Goal: Transaction & Acquisition: Purchase product/service

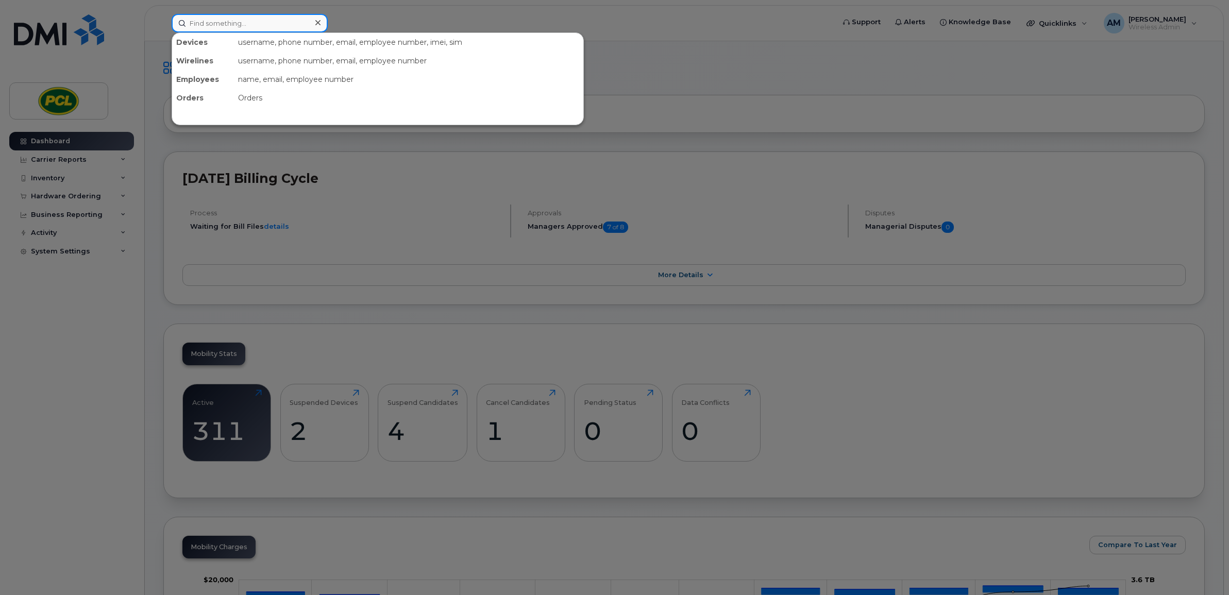
click at [240, 20] on input at bounding box center [250, 23] width 156 height 19
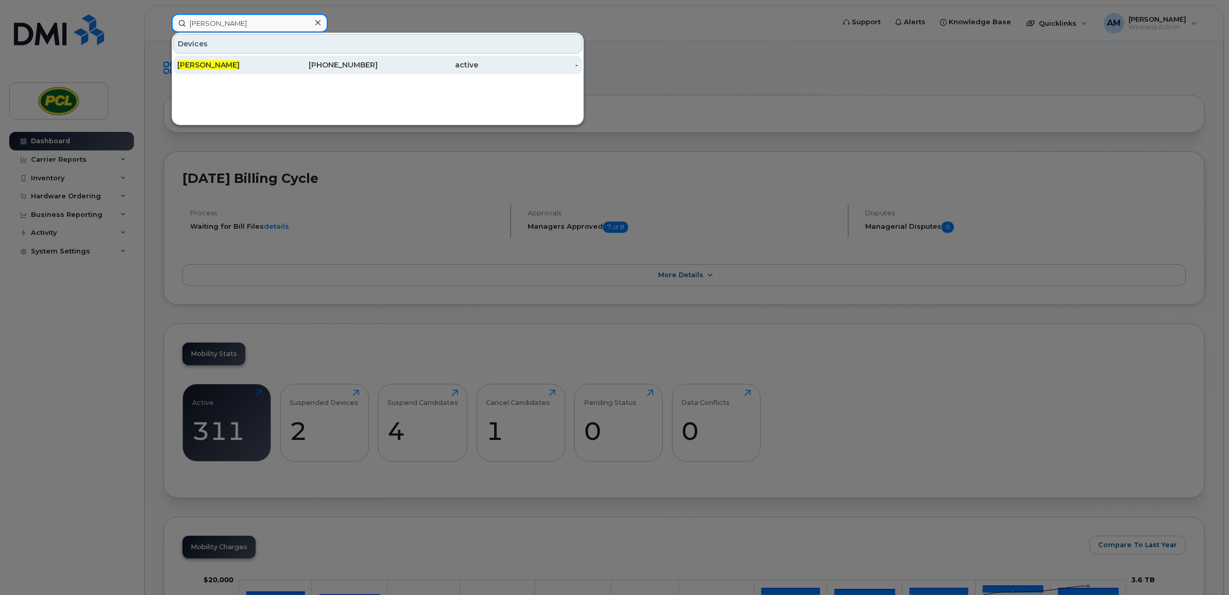
type input "frank curley"
click at [389, 64] on div "active" at bounding box center [428, 65] width 101 height 10
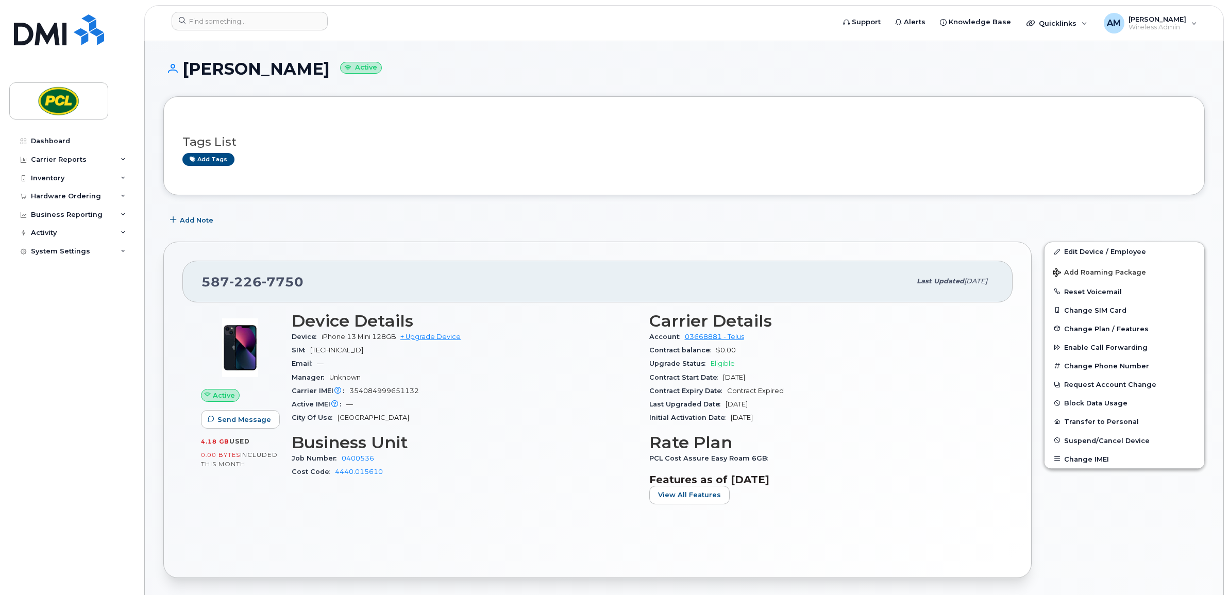
click at [585, 447] on h3 "Business Unit" at bounding box center [464, 442] width 345 height 19
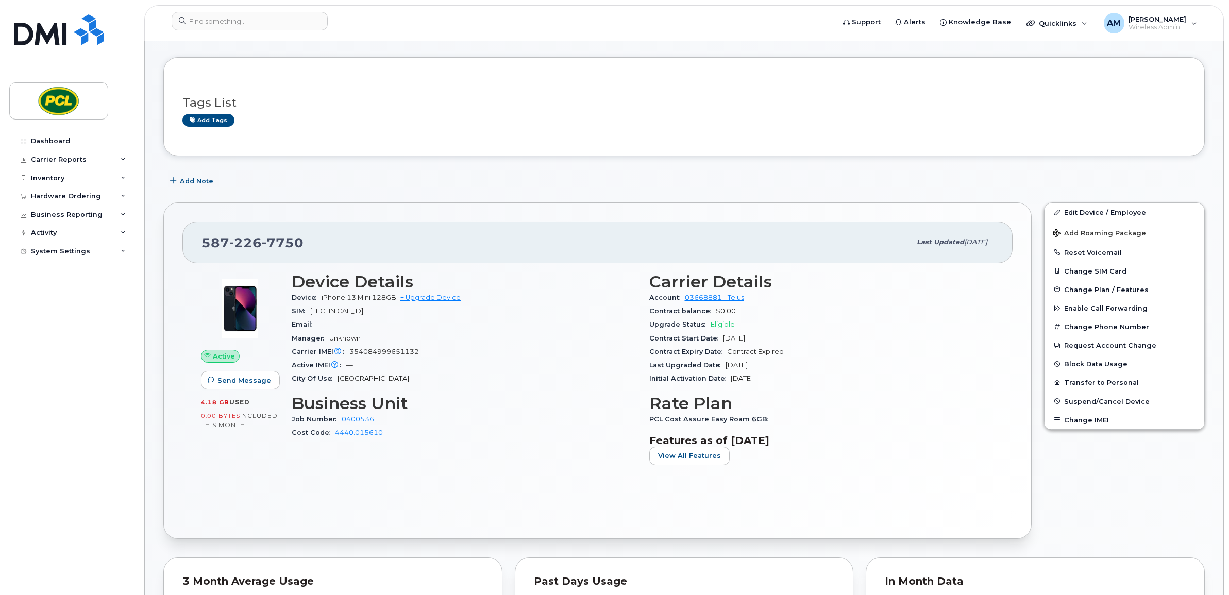
scroll to position [40, 0]
click at [442, 295] on link "+ Upgrade Device" at bounding box center [430, 297] width 60 height 8
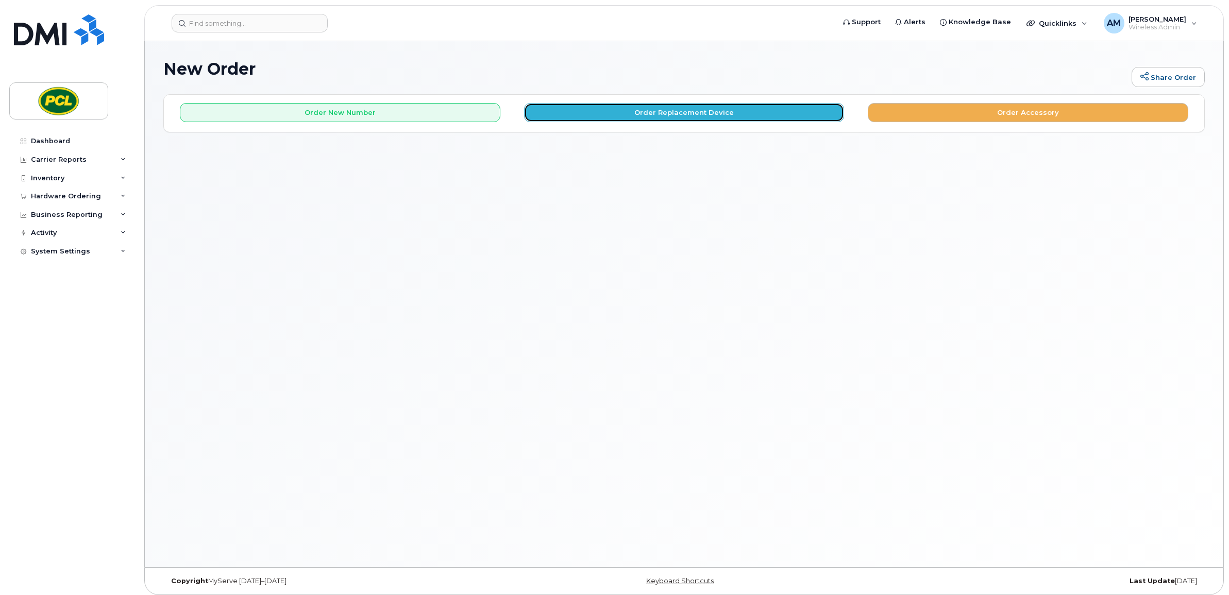
click at [635, 120] on button "Order Replacement Device" at bounding box center [684, 112] width 321 height 19
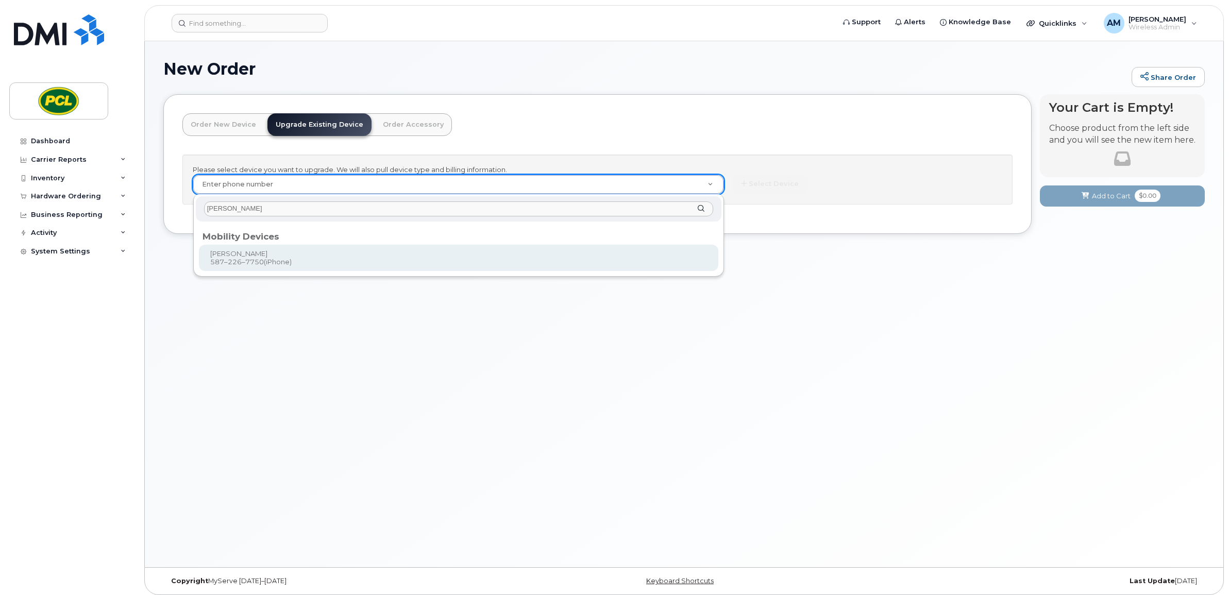
type input "frank curley"
type input "221656"
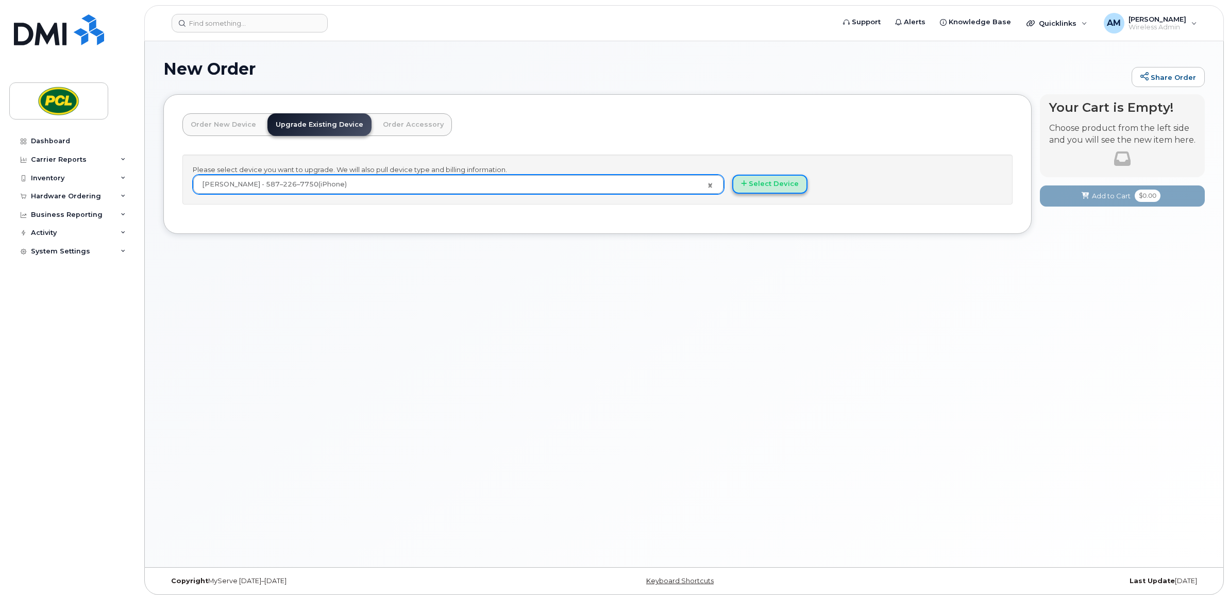
click at [802, 175] on button "Select Device" at bounding box center [769, 184] width 75 height 19
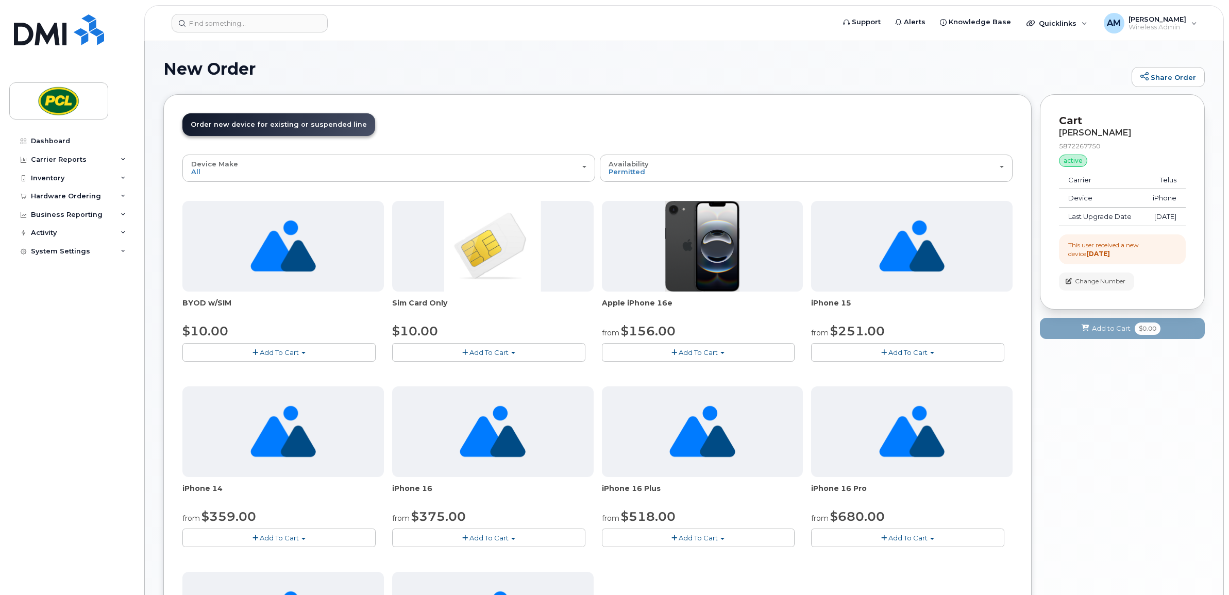
scroll to position [27, 0]
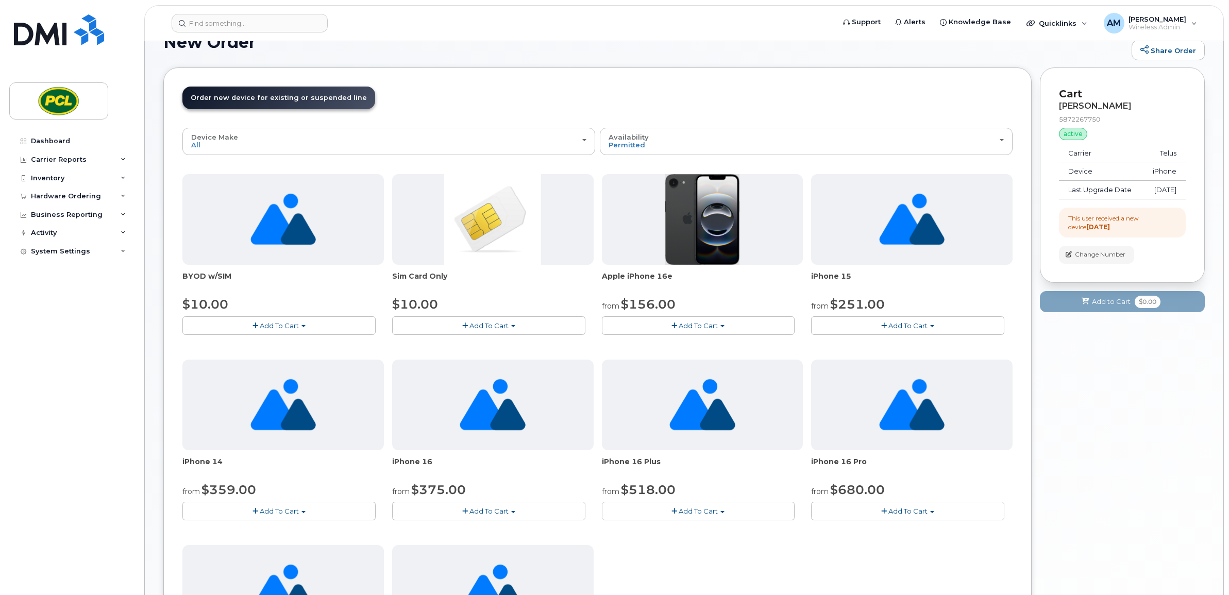
click at [683, 326] on span "Add To Cart" at bounding box center [698, 326] width 39 height 8
click at [698, 343] on link "$156.00 - 3 Year Term (128GB)" at bounding box center [668, 345] width 126 height 13
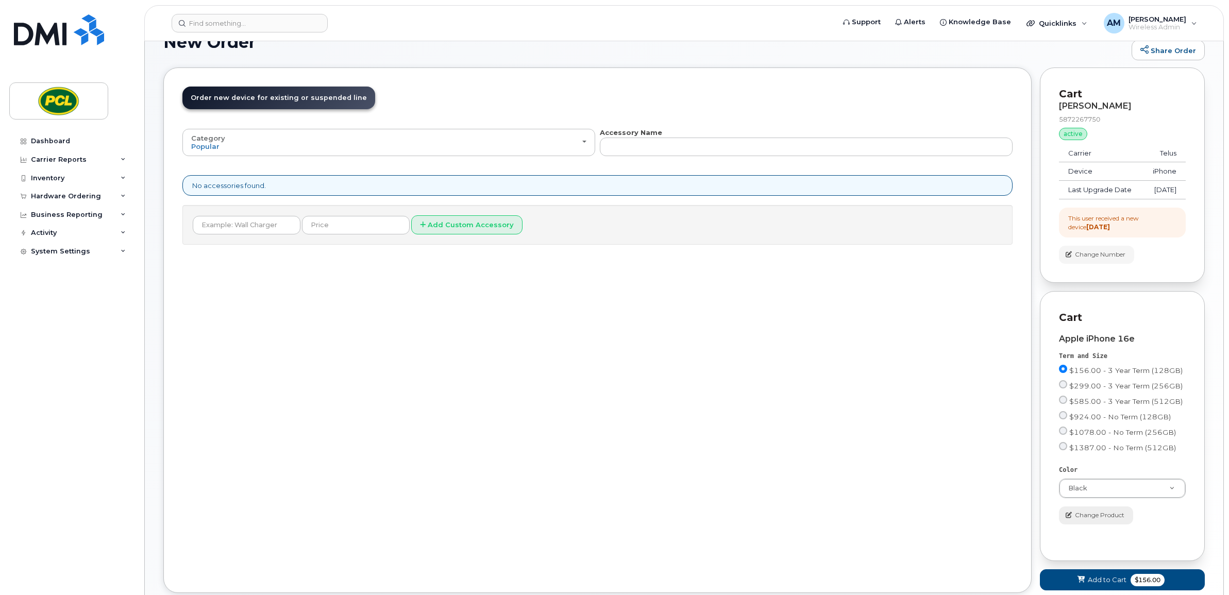
scroll to position [106, 0]
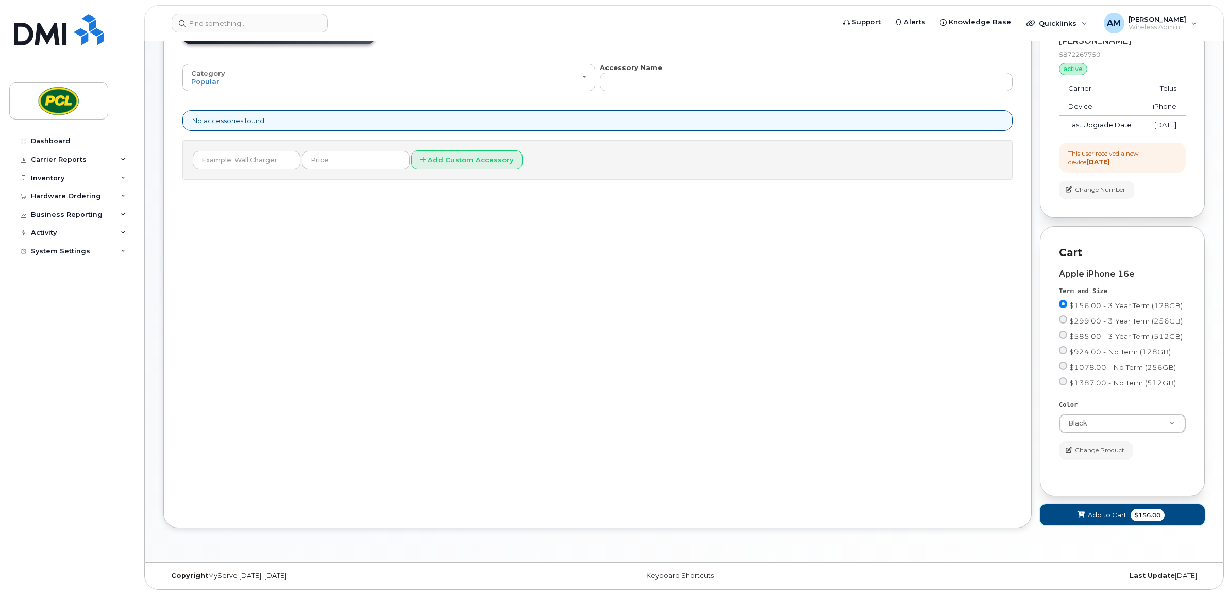
click at [1111, 515] on span "Add to Cart" at bounding box center [1107, 515] width 39 height 10
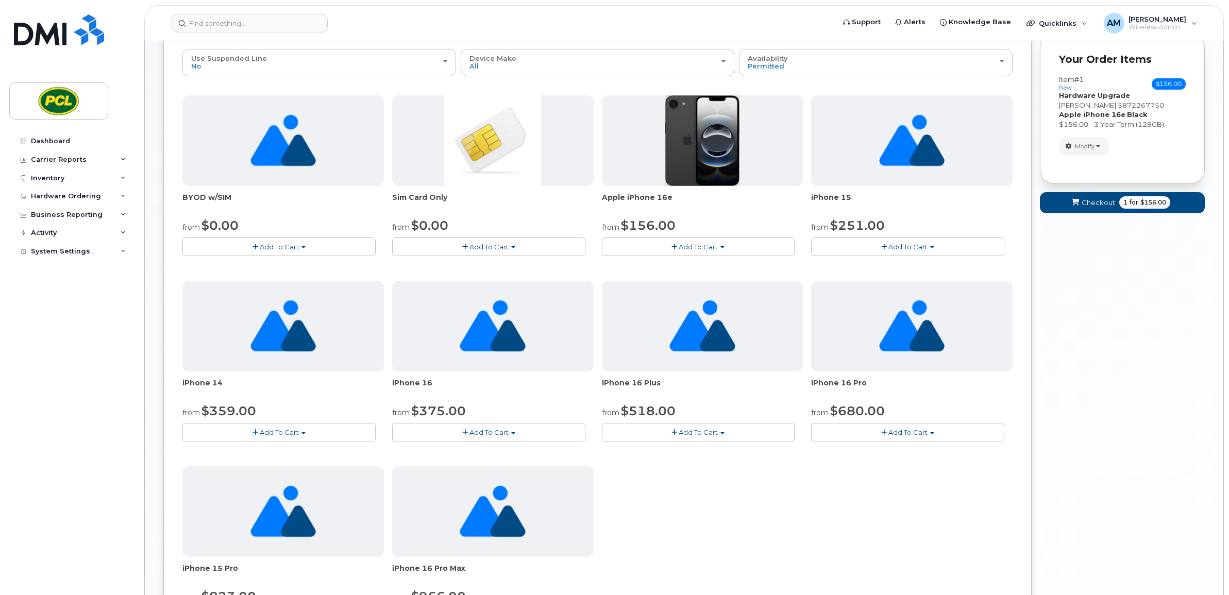
click at [692, 236] on div "Apple iPhone 16e from $156.00 Add To Cart $156.00 - 3 Year Term (128GB) $299.00…" at bounding box center [703, 175] width 202 height 161
click at [693, 250] on span "Add To Cart" at bounding box center [698, 247] width 39 height 8
click at [1128, 243] on div "Your Cart is Empty! Choose product from the left side and you will see the new …" at bounding box center [1122, 350] width 165 height 723
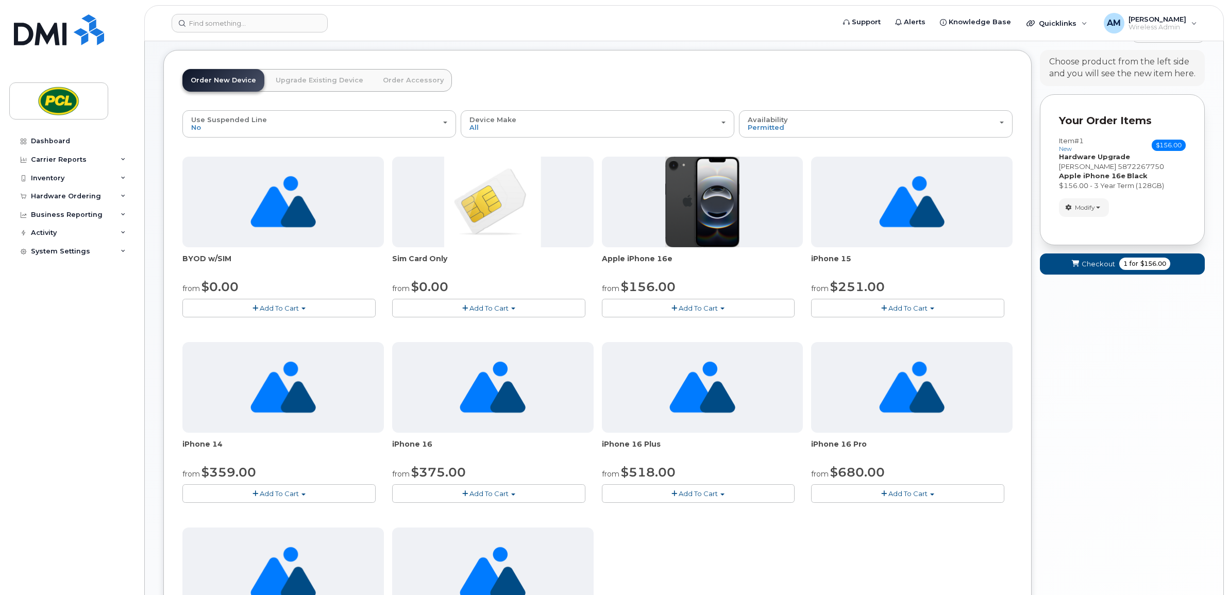
scroll to position [44, 0]
click at [1084, 264] on span "Checkout" at bounding box center [1099, 265] width 34 height 10
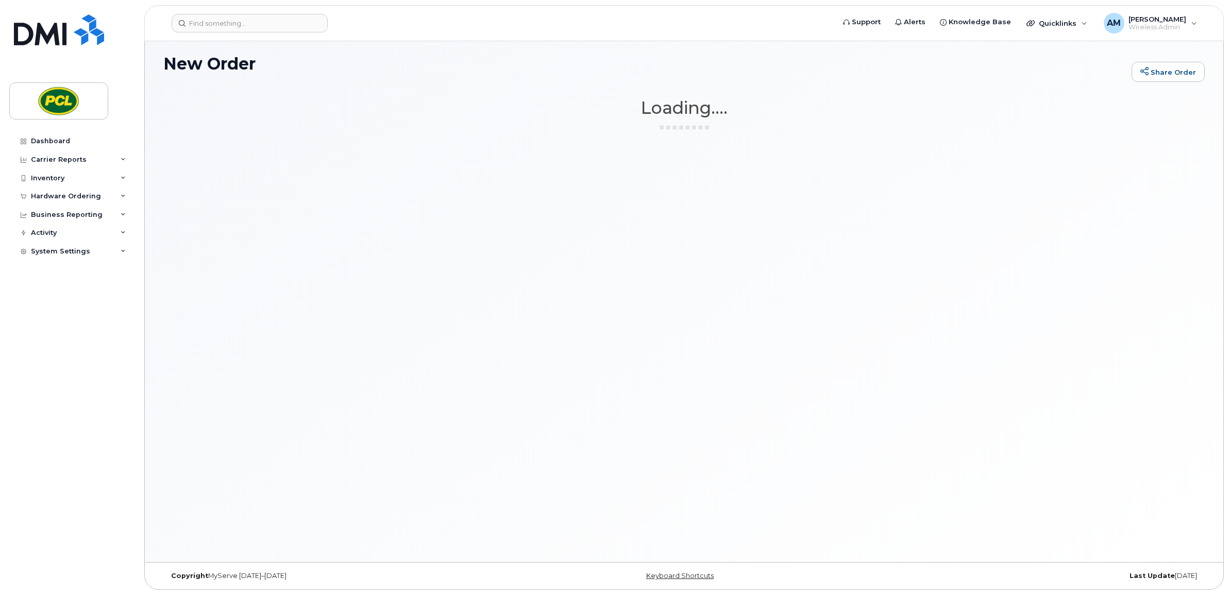
scroll to position [5, 0]
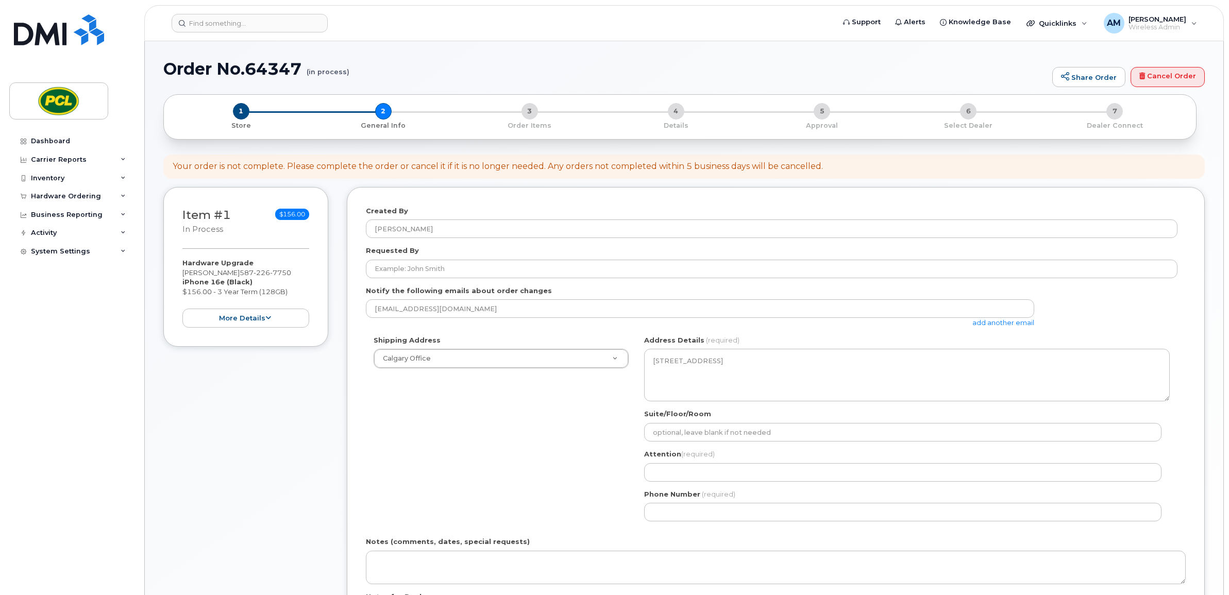
select select
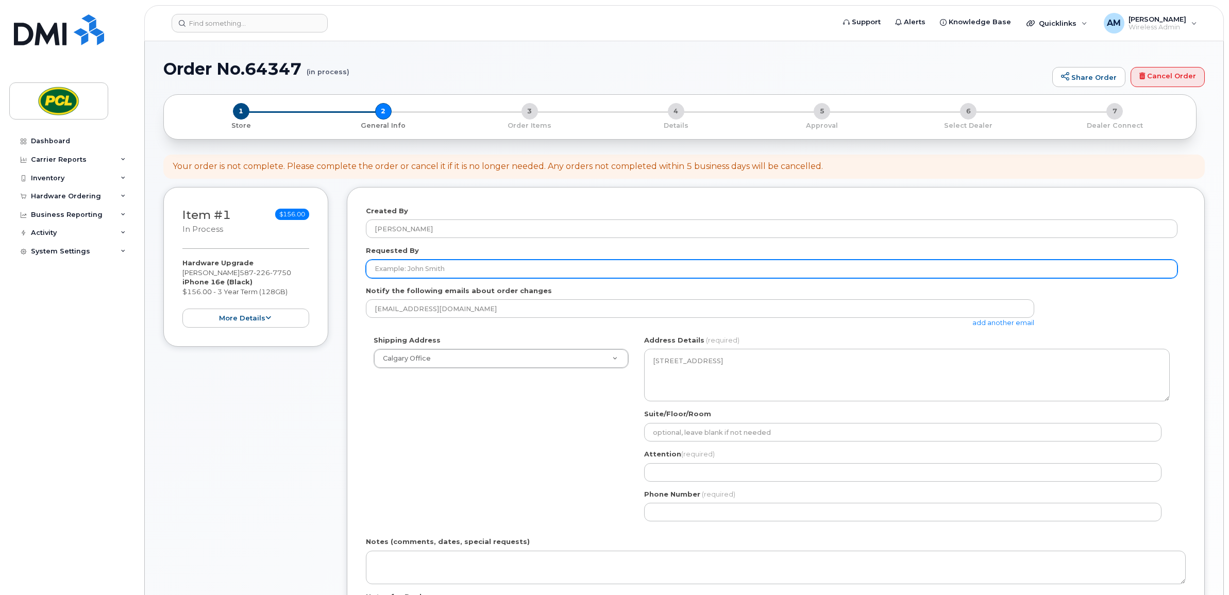
click at [464, 265] on input "Requested By" at bounding box center [772, 269] width 812 height 19
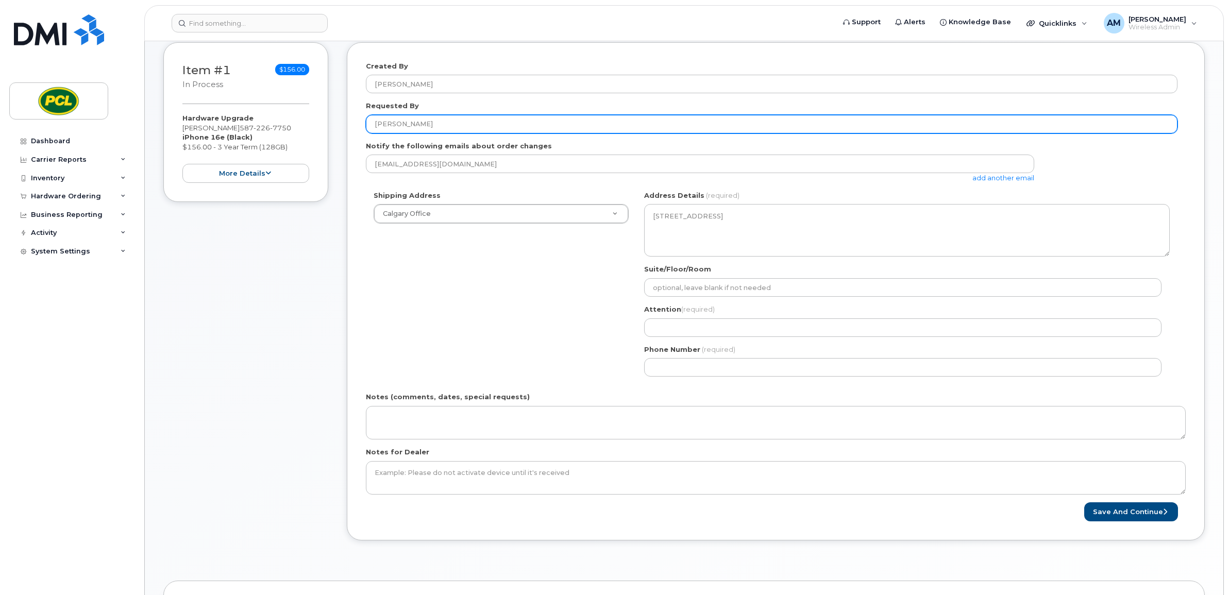
scroll to position [150, 0]
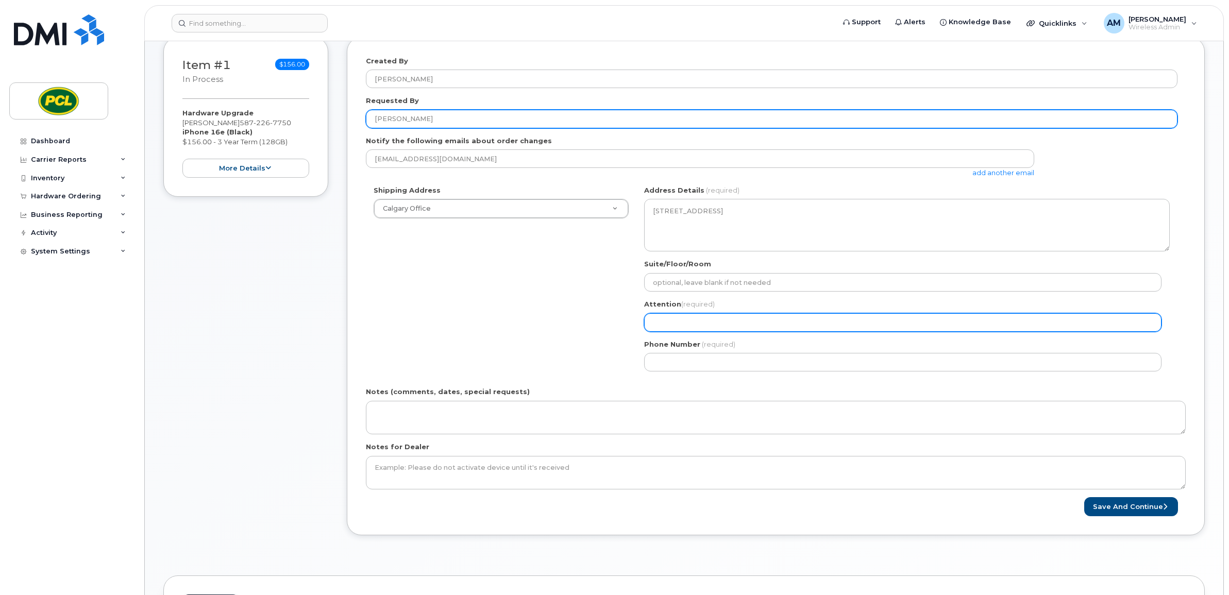
type input "[PERSON_NAME]"
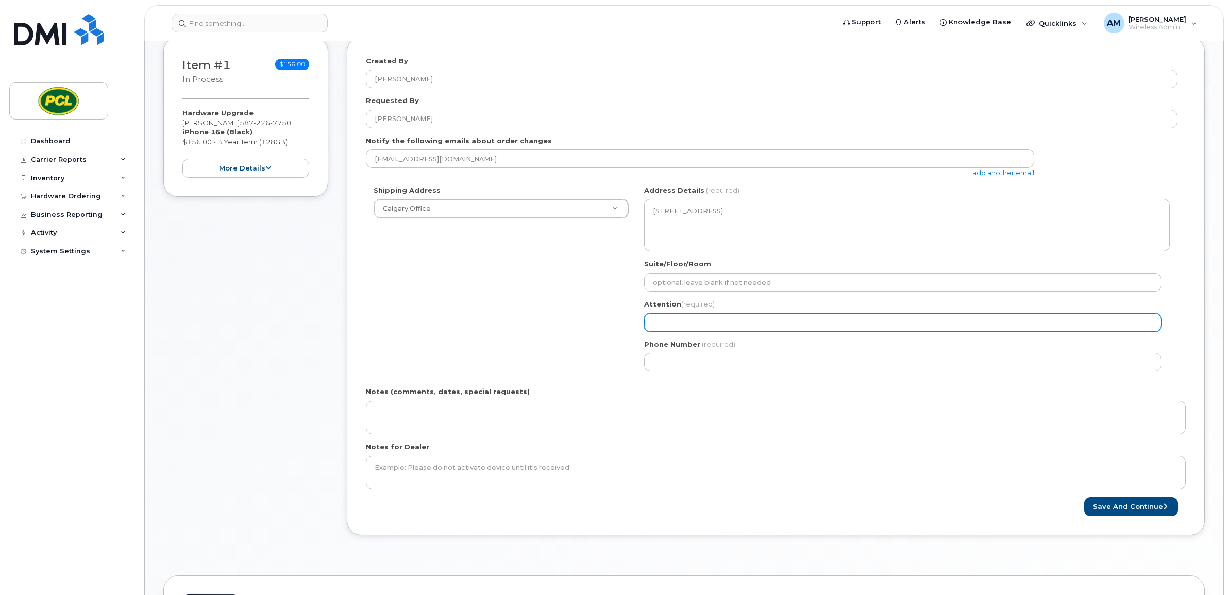
click at [728, 315] on input "Attention (required)" at bounding box center [902, 322] width 517 height 19
select select
type input "Aj"
select select
type input "Aja"
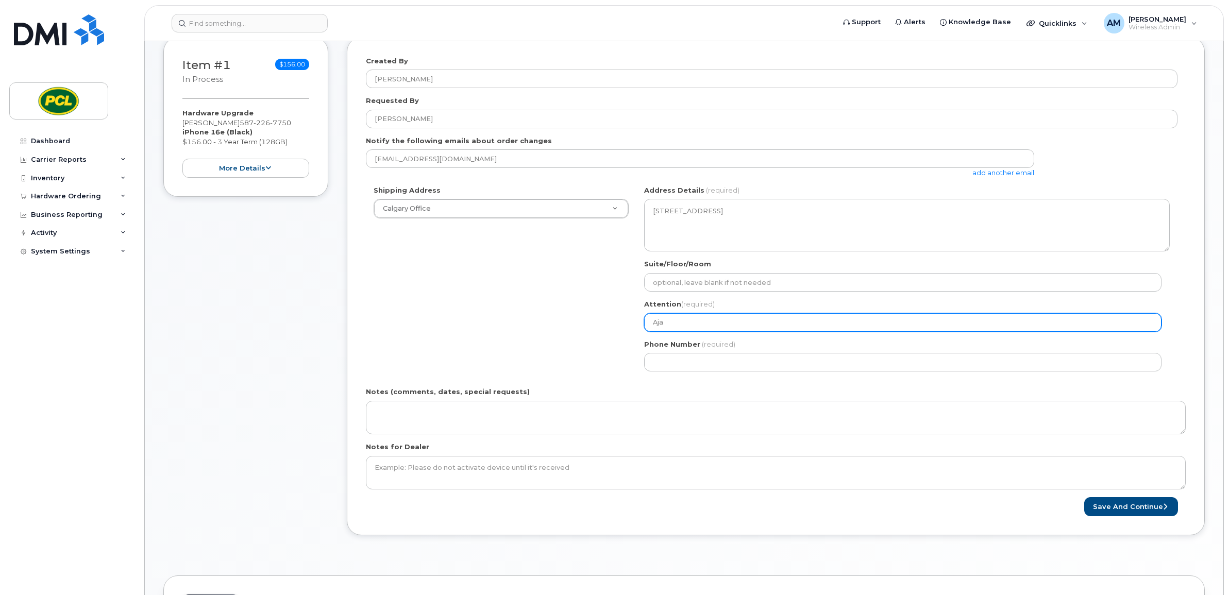
select select
type input "Ajay"
select select
type input "Ajay M"
select select
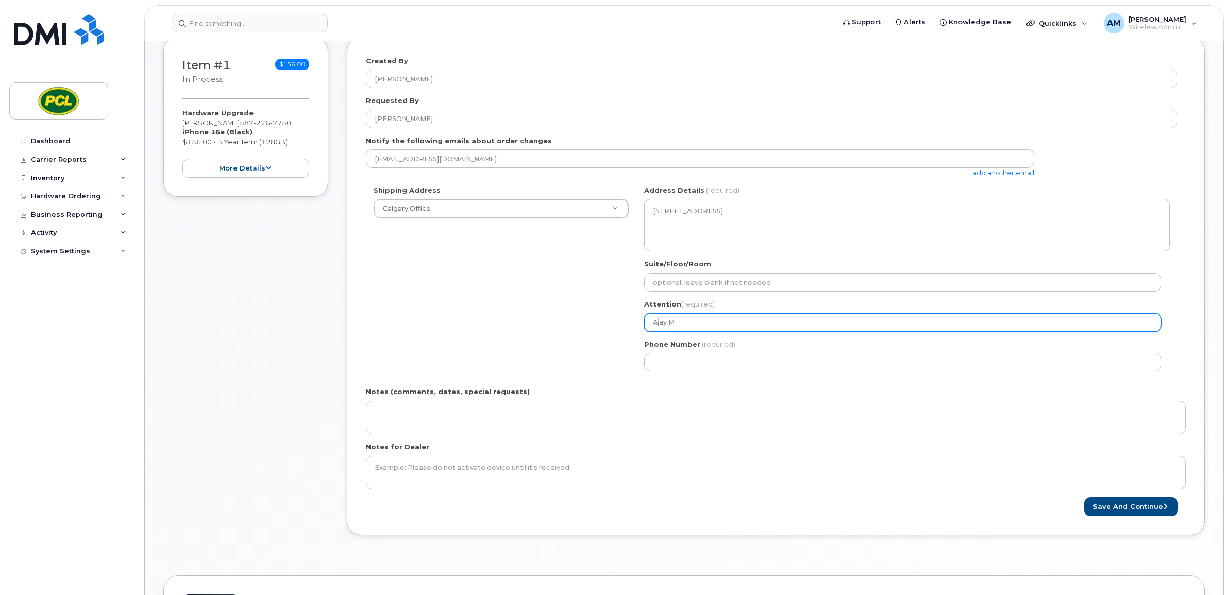
type input "Ajay Me"
select select
type input "Ajay Mee"
select select
type input "Ajay Meen"
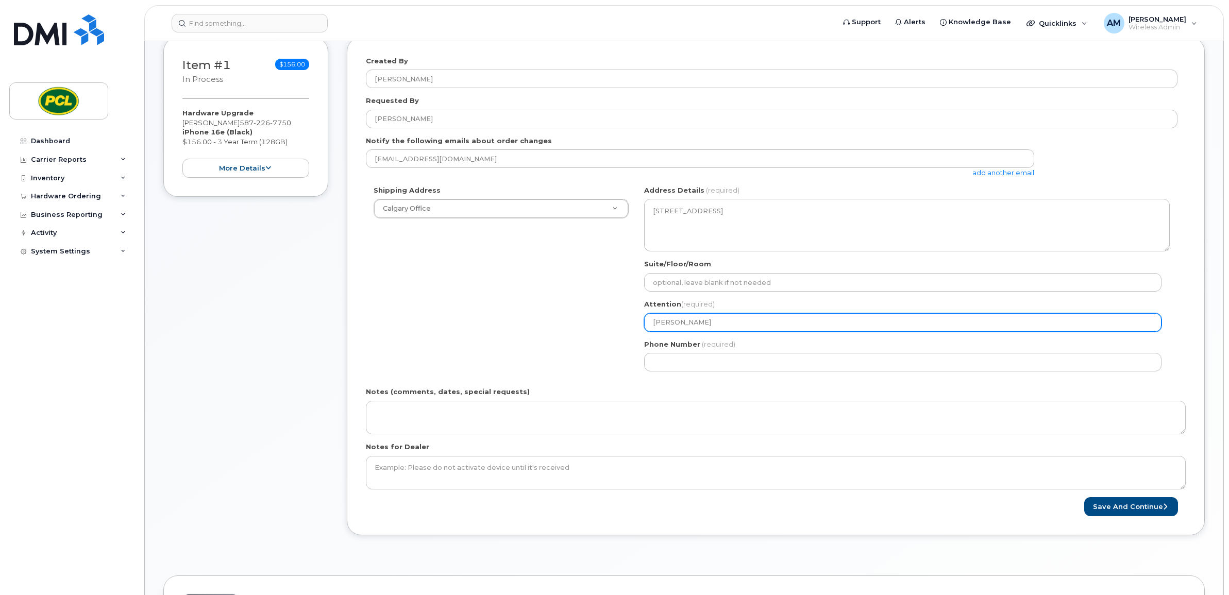
select select
type input "[PERSON_NAME]"
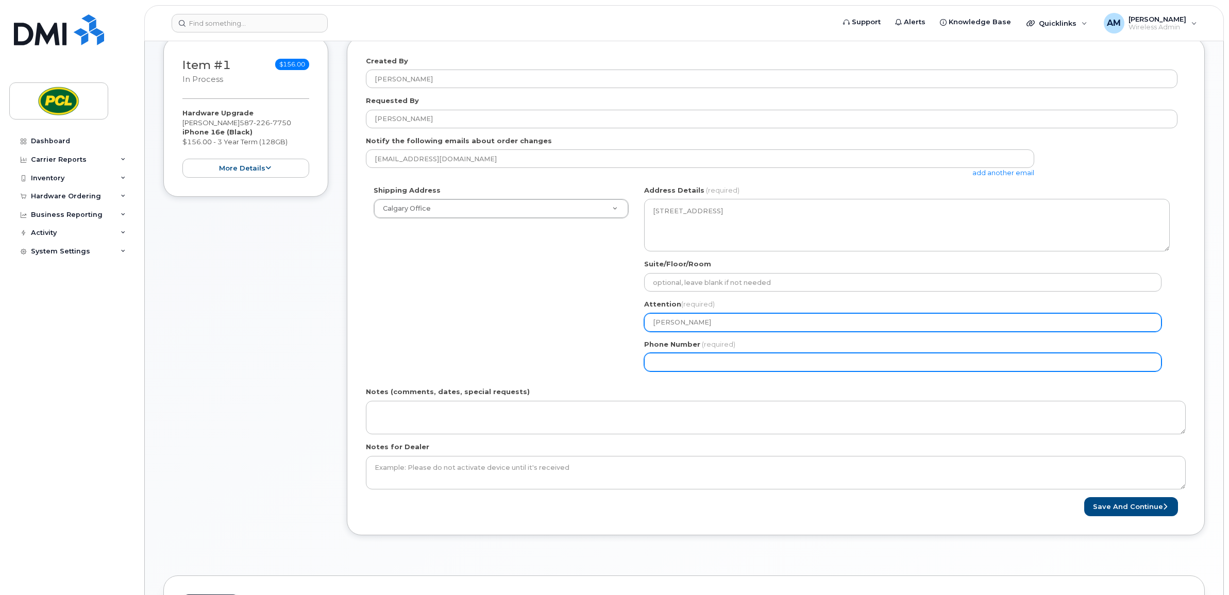
select select
type input "587917152"
select select
type input "5879171520"
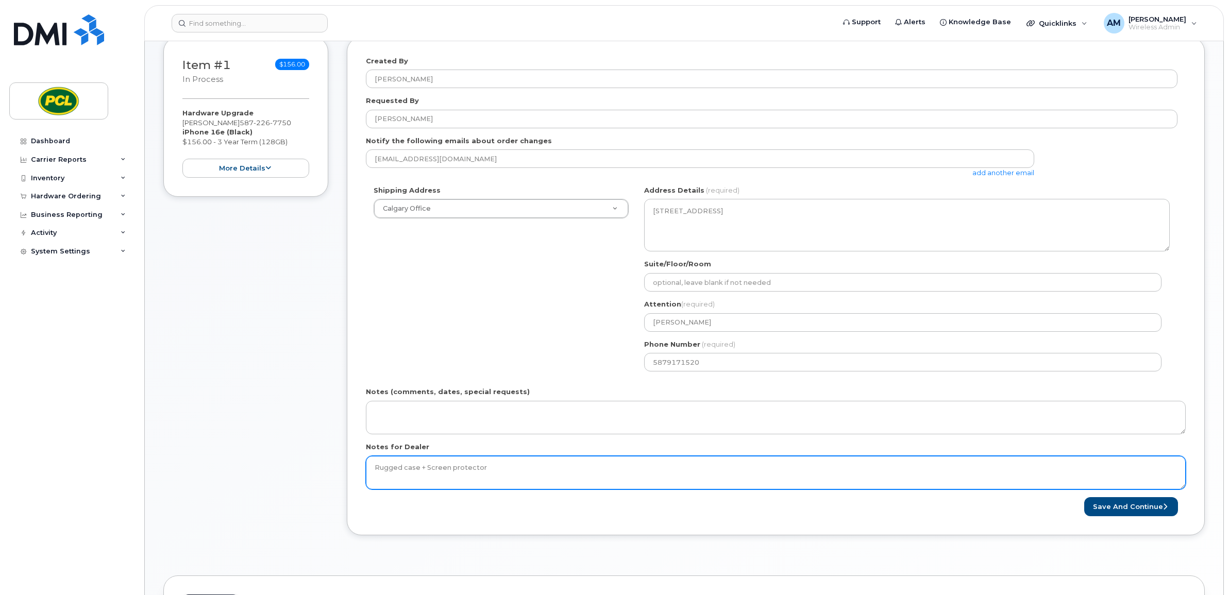
click at [403, 468] on textarea "Rugged case + Screen protector" at bounding box center [776, 473] width 820 height 34
click at [570, 464] on textarea "Rugged commuter case + Screen protector" at bounding box center [776, 473] width 820 height 34
type textarea "Rugged commuter case + Screen protector"
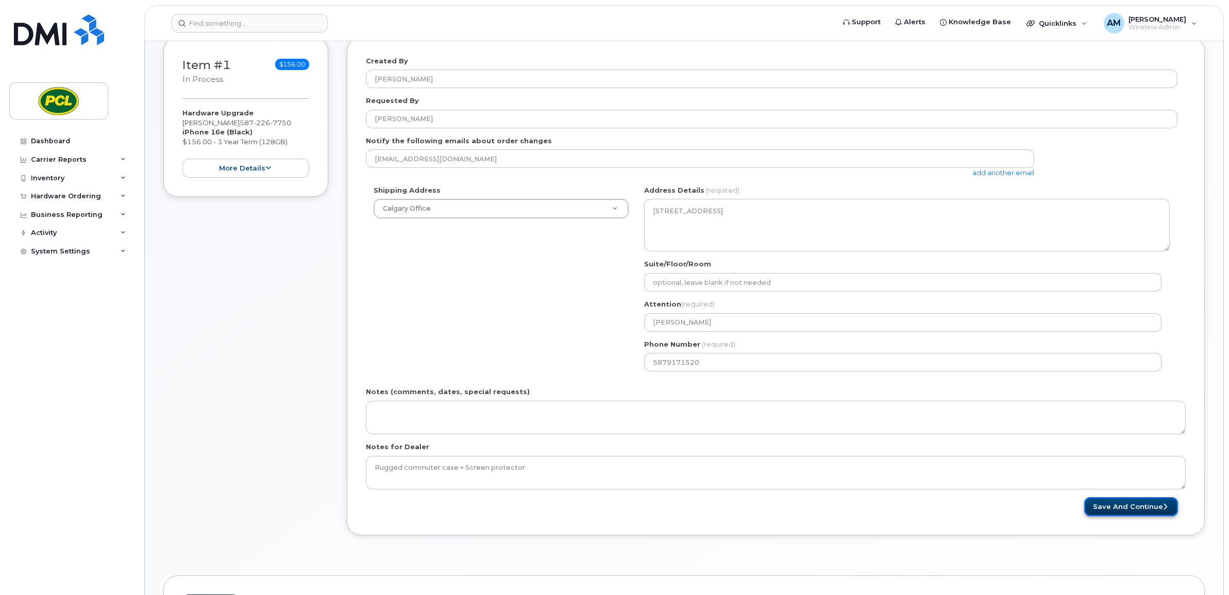
click at [1131, 509] on button "Save and Continue" at bounding box center [1131, 506] width 94 height 19
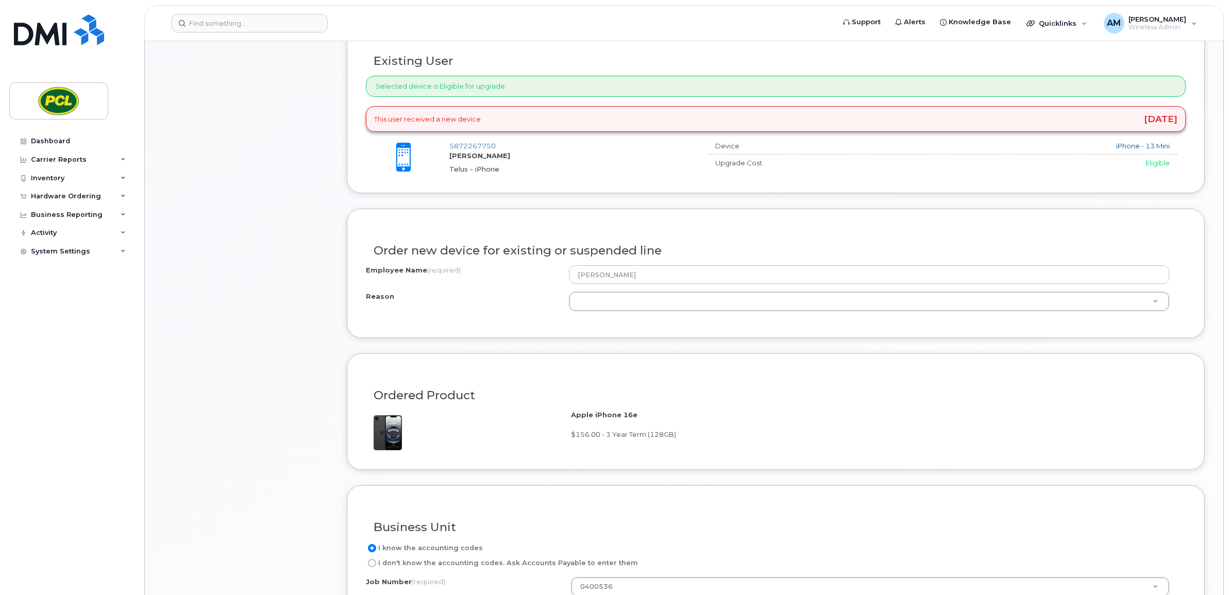
scroll to position [373, 0]
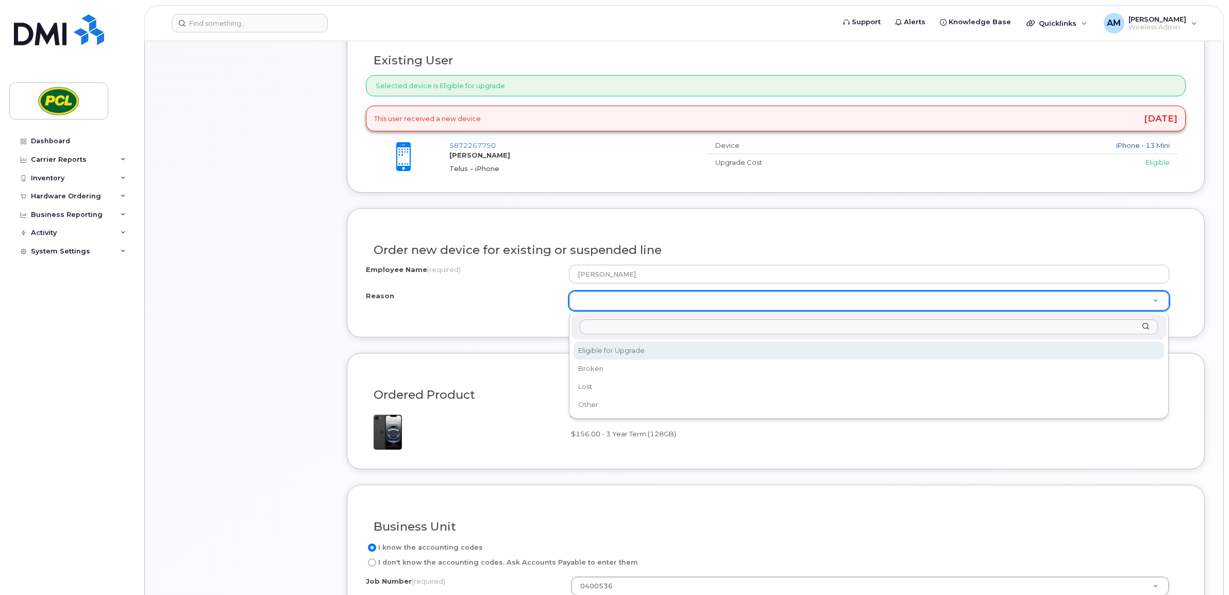
select select "eligible_for_upgrade"
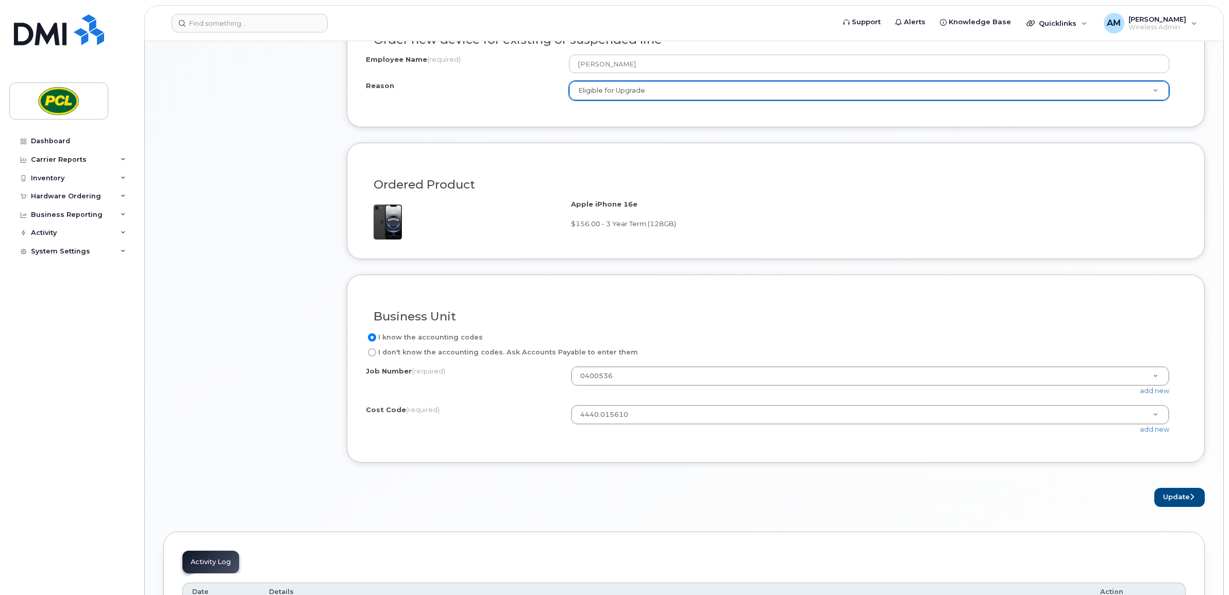
scroll to position [591, 0]
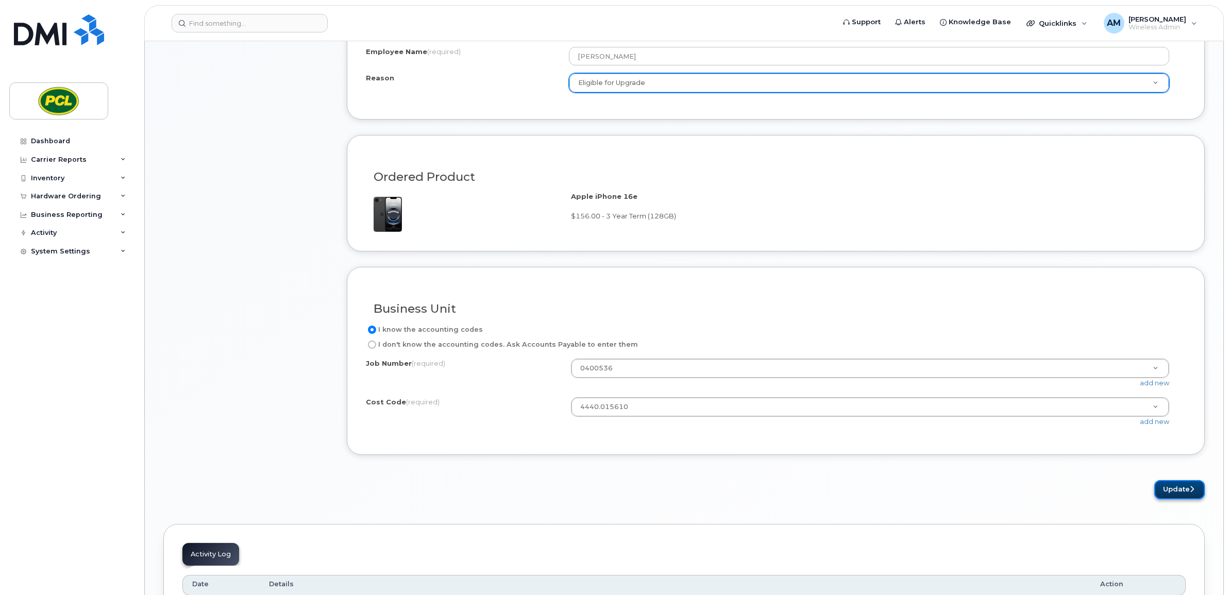
click at [1184, 487] on button "Update" at bounding box center [1179, 489] width 51 height 19
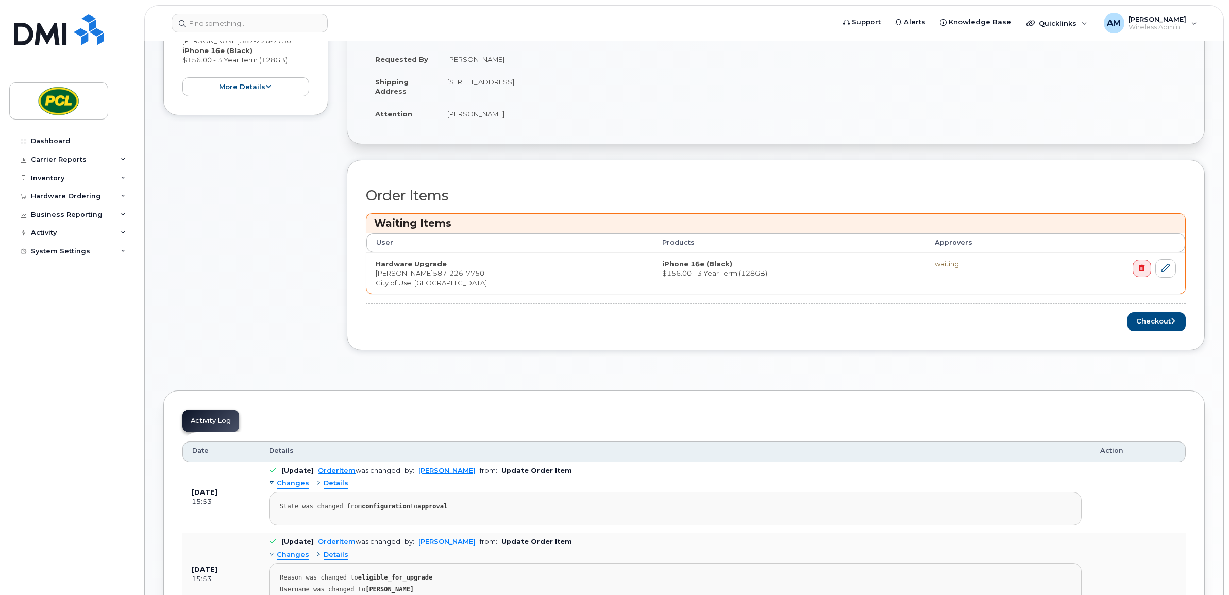
scroll to position [277, 0]
click at [1152, 322] on button "Checkout" at bounding box center [1157, 320] width 58 height 19
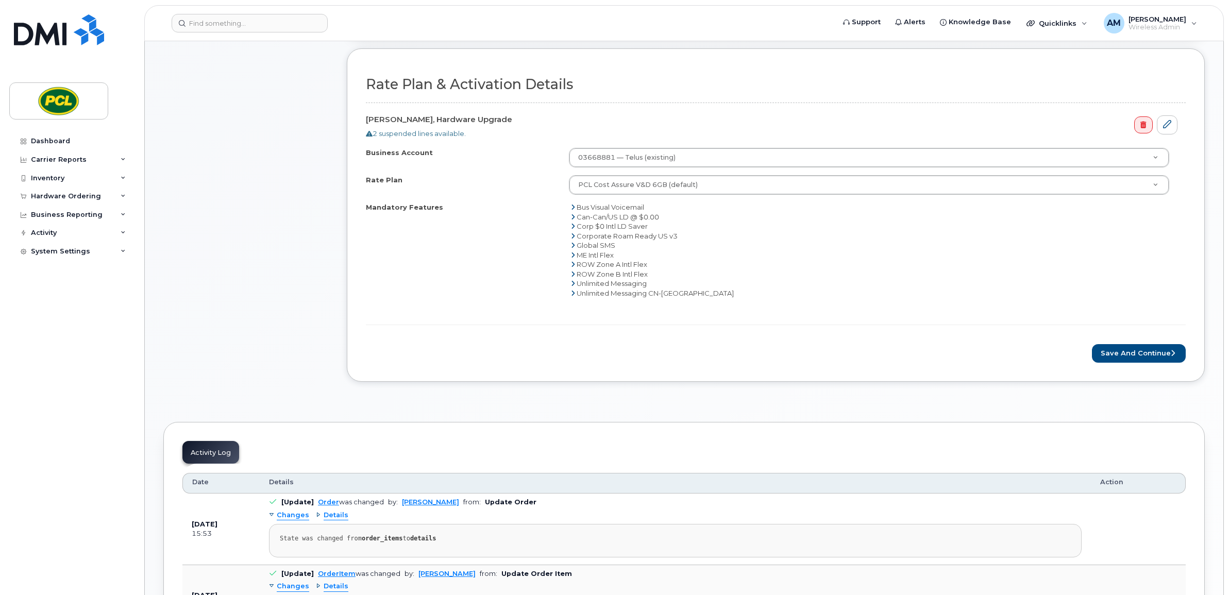
scroll to position [312, 0]
click at [1142, 360] on button "Save and Continue" at bounding box center [1139, 352] width 94 height 19
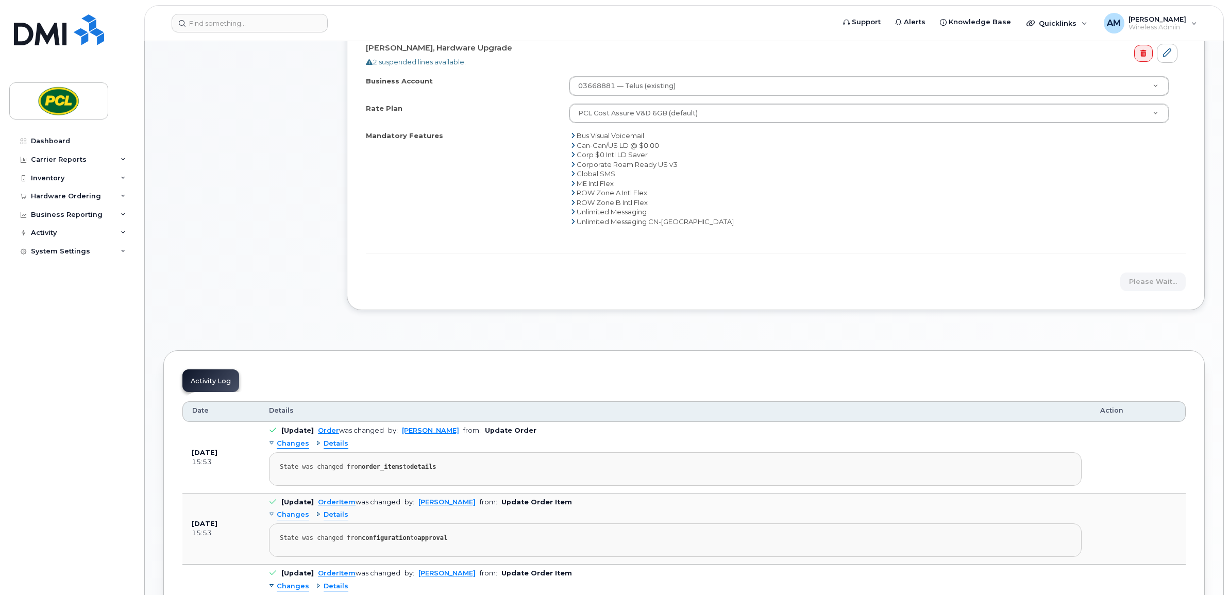
scroll to position [393, 0]
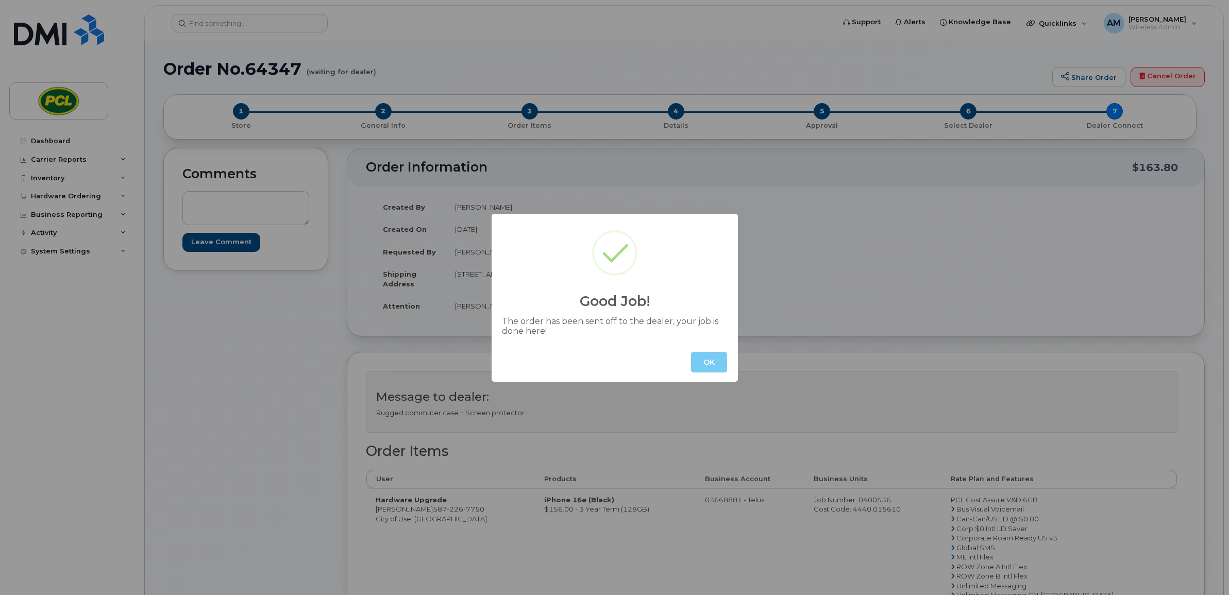
click at [709, 359] on button "OK" at bounding box center [709, 362] width 36 height 21
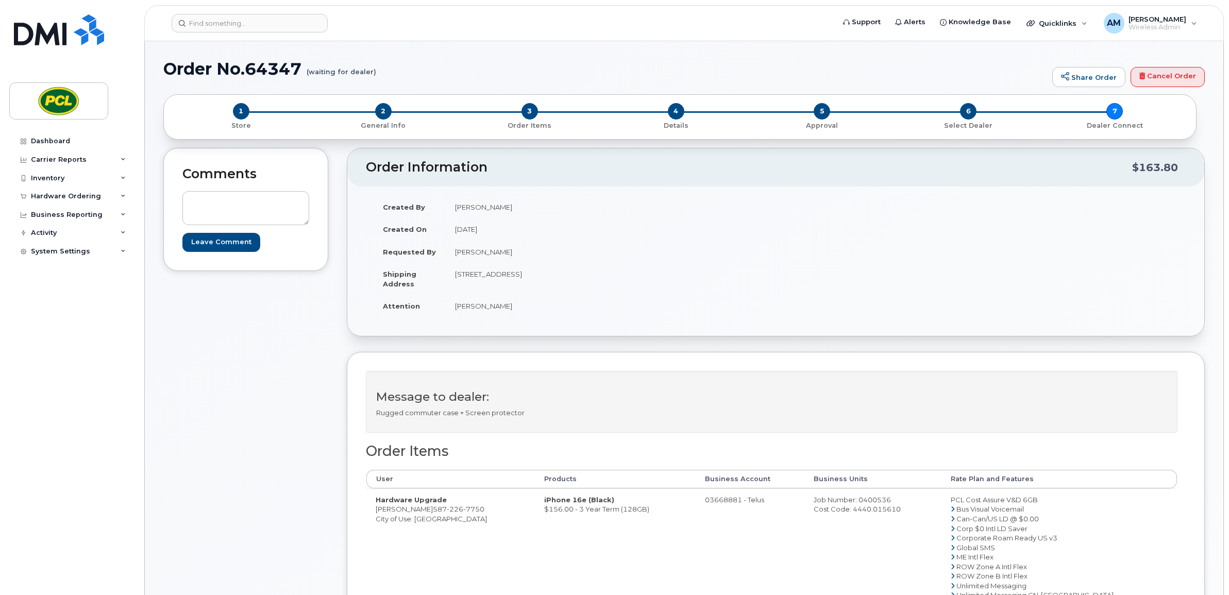
click at [540, 421] on div "Message to dealer: Rugged commuter case + Screen protector" at bounding box center [772, 402] width 812 height 62
